Goal: Find specific page/section: Find specific page/section

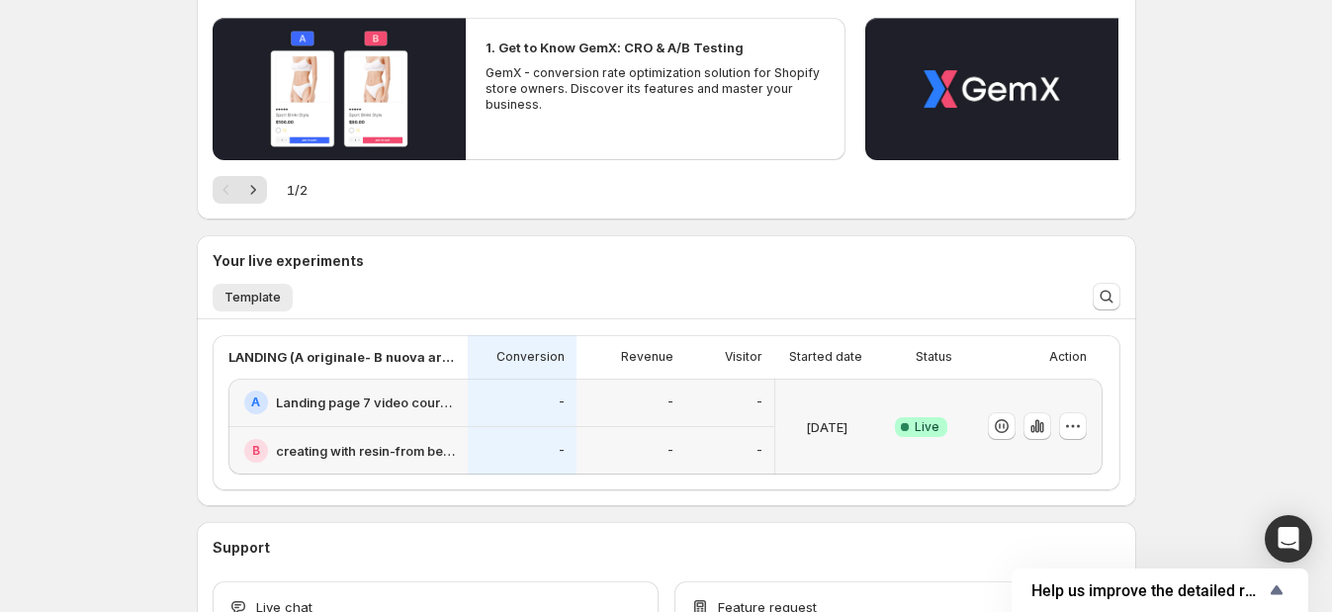
scroll to position [358, 0]
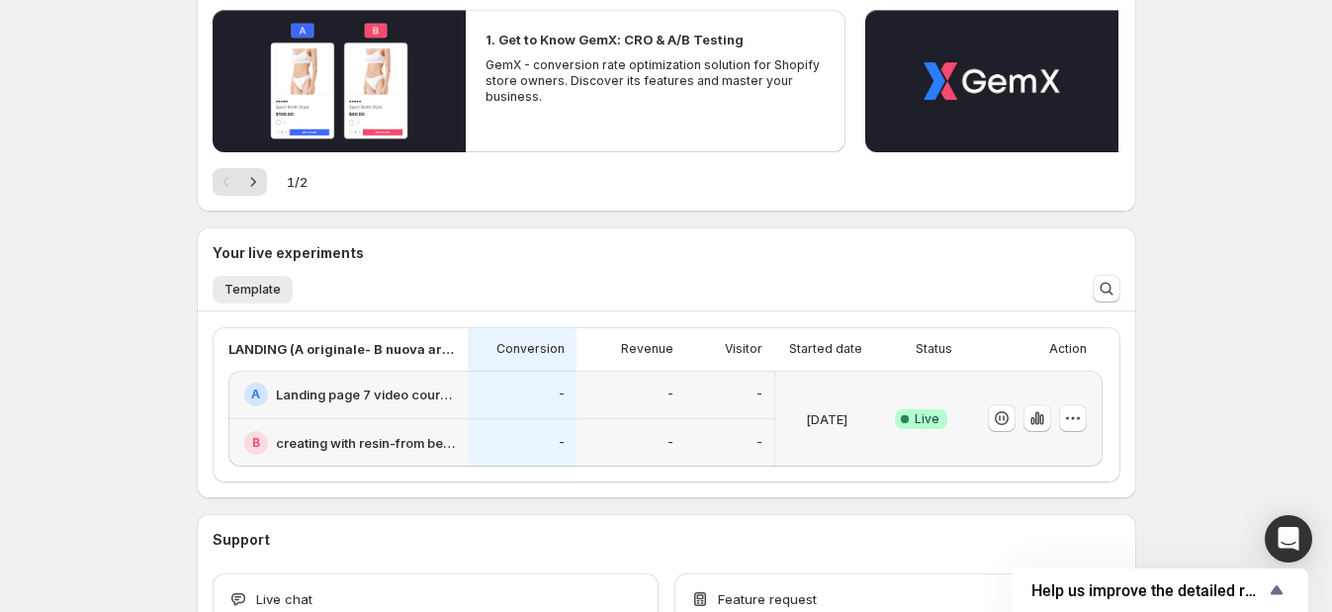
scroll to position [246, 0]
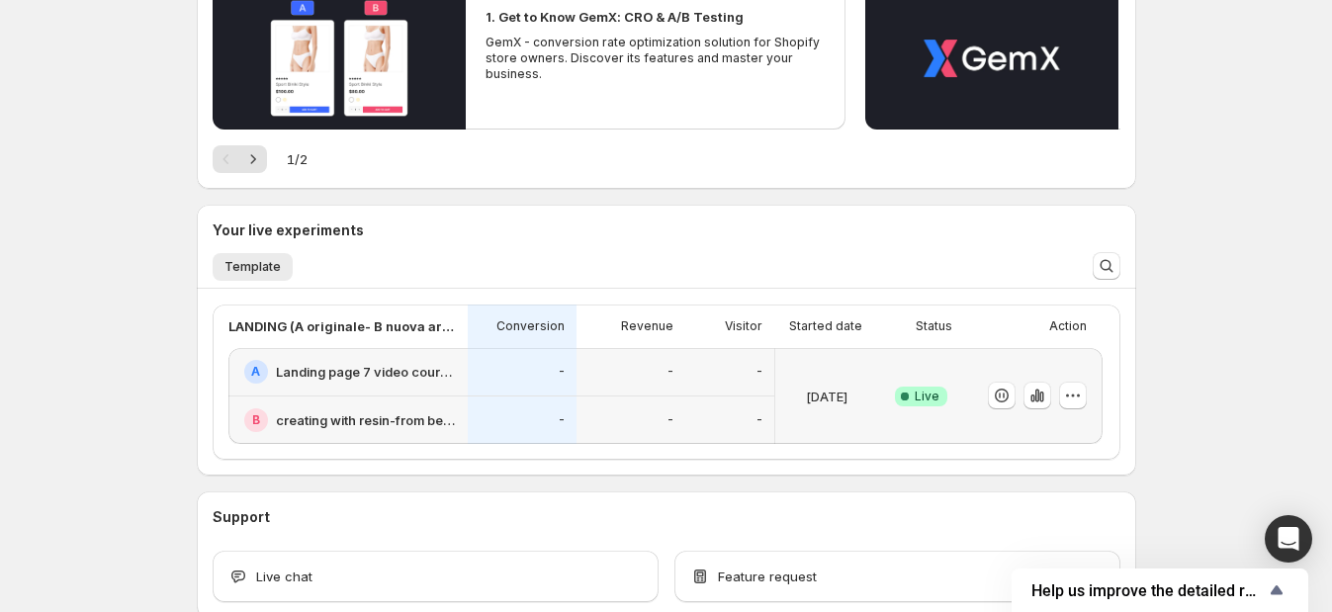
click at [978, 320] on div "Action" at bounding box center [1029, 327] width 115 height 28
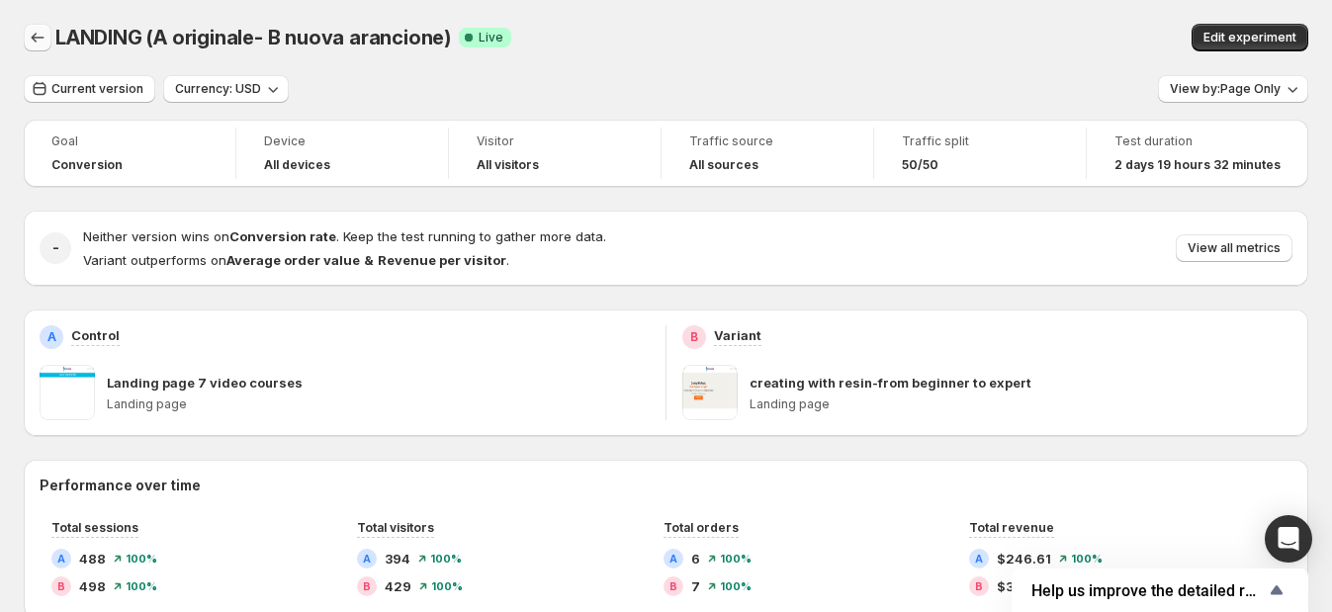
click at [37, 39] on icon "Back" at bounding box center [38, 38] width 20 height 20
